Goal: Find specific page/section: Find specific page/section

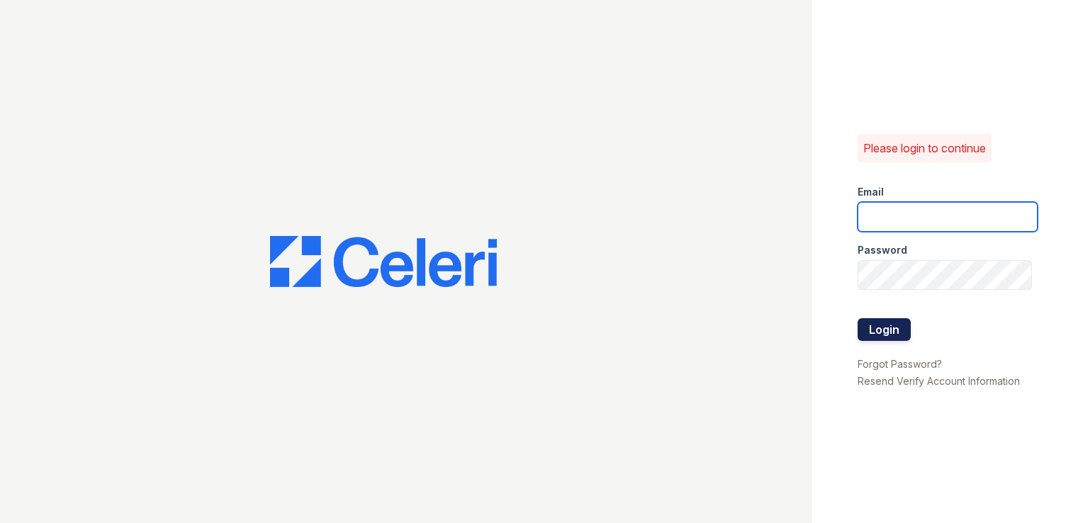
type input "[EMAIL_ADDRESS][DOMAIN_NAME]"
click at [879, 328] on button "Login" at bounding box center [884, 329] width 53 height 23
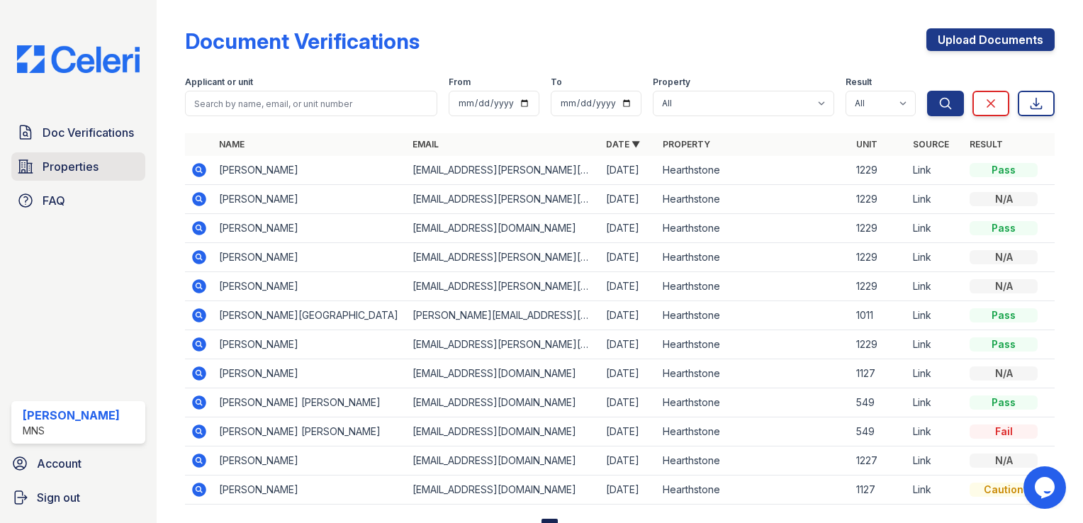
click at [62, 170] on span "Properties" at bounding box center [71, 166] width 56 height 17
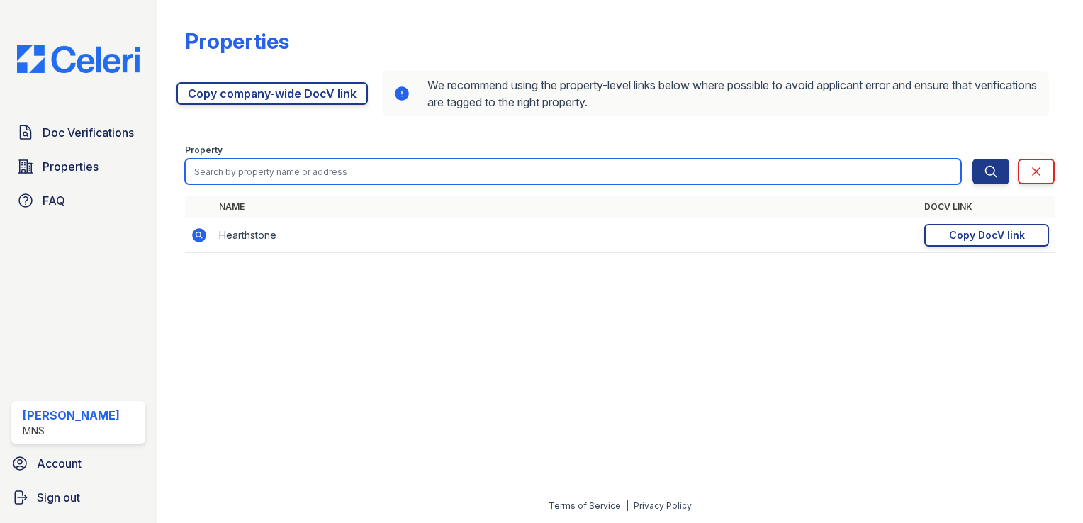
click at [406, 164] on input "search" at bounding box center [573, 172] width 776 height 26
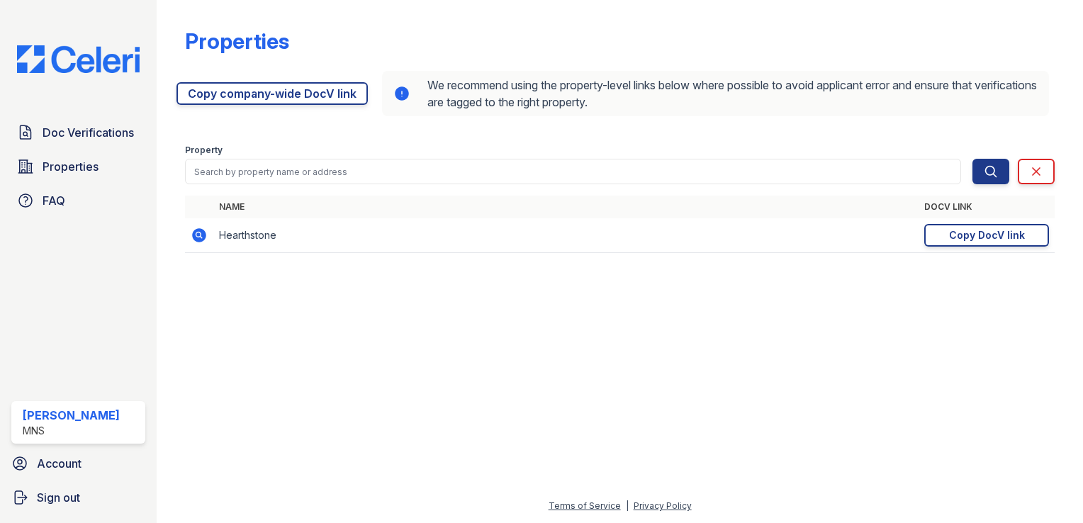
click at [403, 245] on td "Hearthstone" at bounding box center [565, 235] width 705 height 35
click at [981, 233] on div "Copy DocV link" at bounding box center [987, 235] width 76 height 14
